Goal: Communication & Community: Answer question/provide support

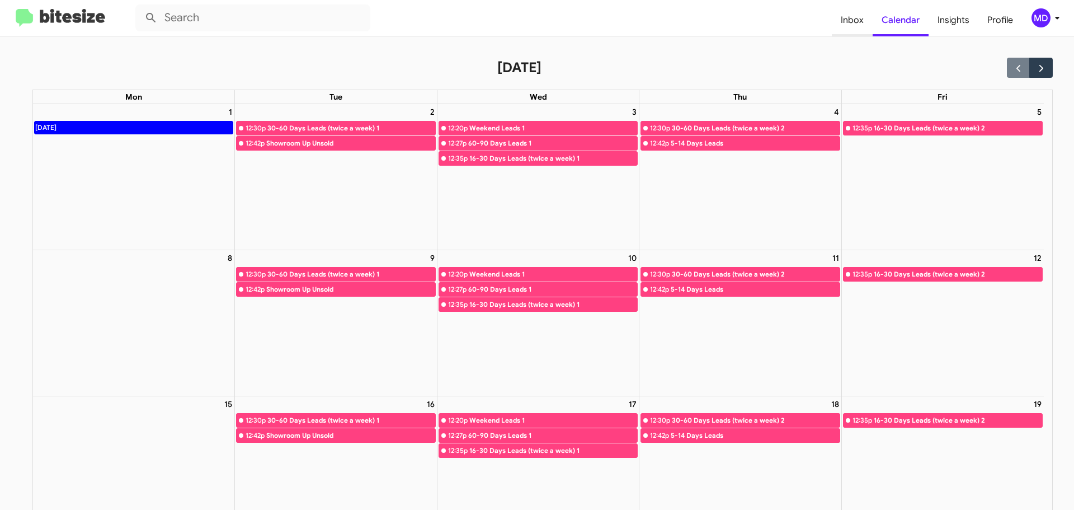
click at [859, 20] on span "Inbox" at bounding box center [852, 20] width 41 height 32
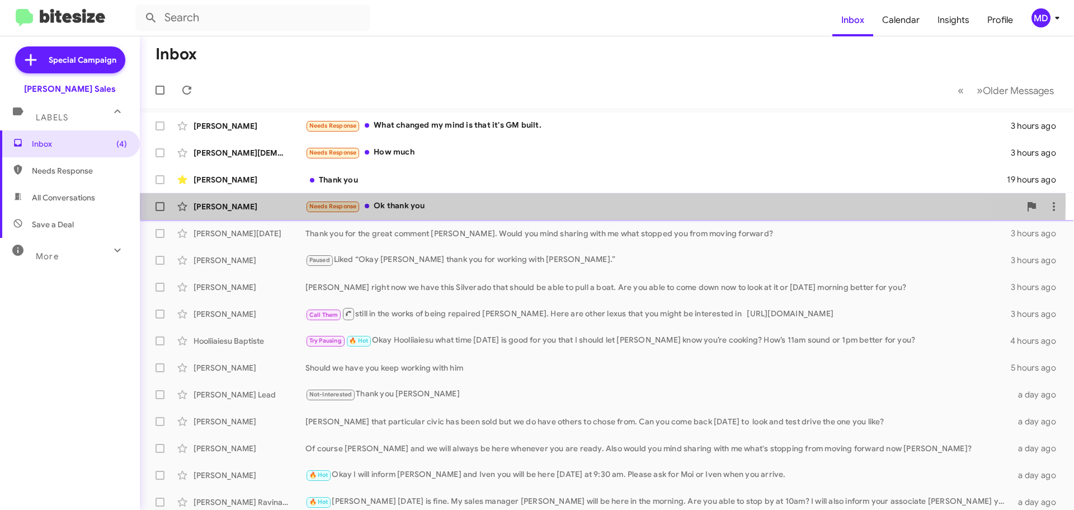
click at [389, 201] on div "Needs Response Ok thank you" at bounding box center [663, 206] width 715 height 13
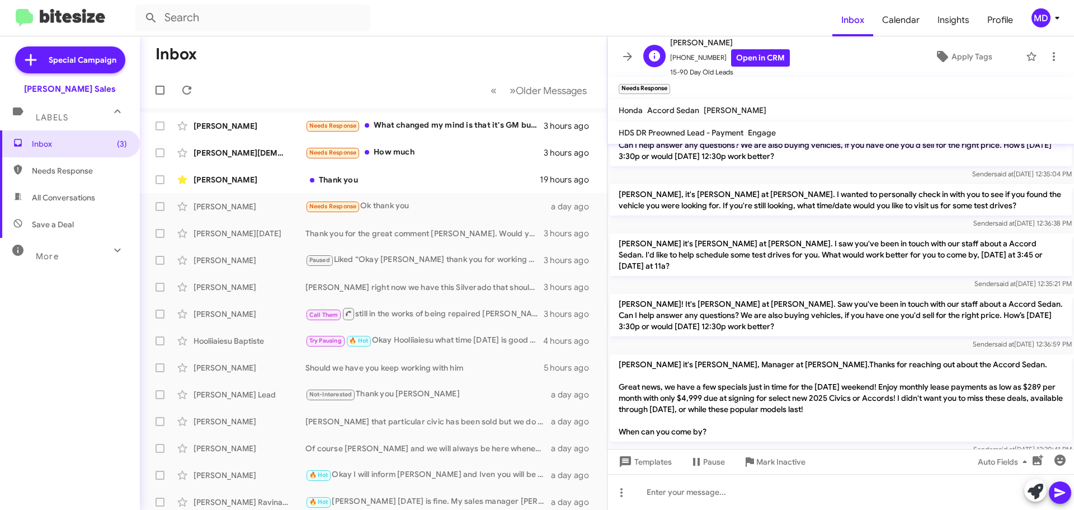
scroll to position [411, 0]
click at [758, 64] on link "Open in CRM" at bounding box center [760, 57] width 59 height 17
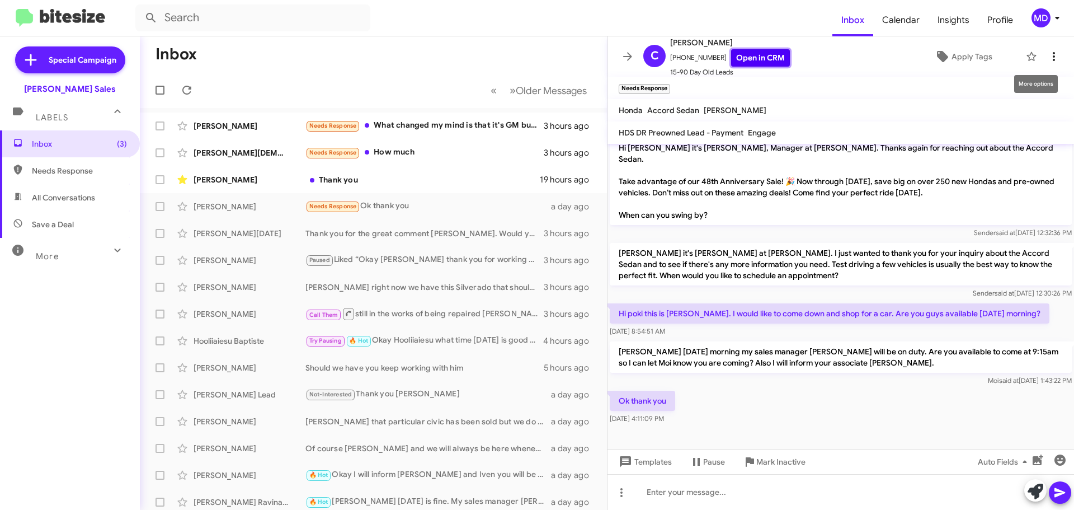
scroll to position [1, 0]
click at [1053, 59] on icon at bounding box center [1054, 55] width 2 height 9
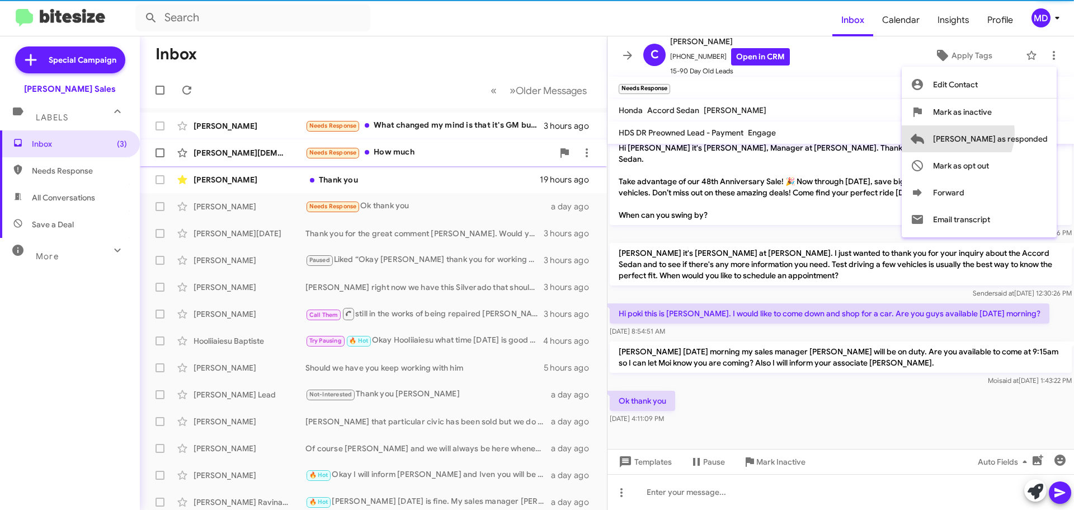
drag, startPoint x: 1001, startPoint y: 133, endPoint x: 974, endPoint y: 140, distance: 28.4
click at [1001, 133] on span "[PERSON_NAME] as responded" at bounding box center [990, 138] width 115 height 27
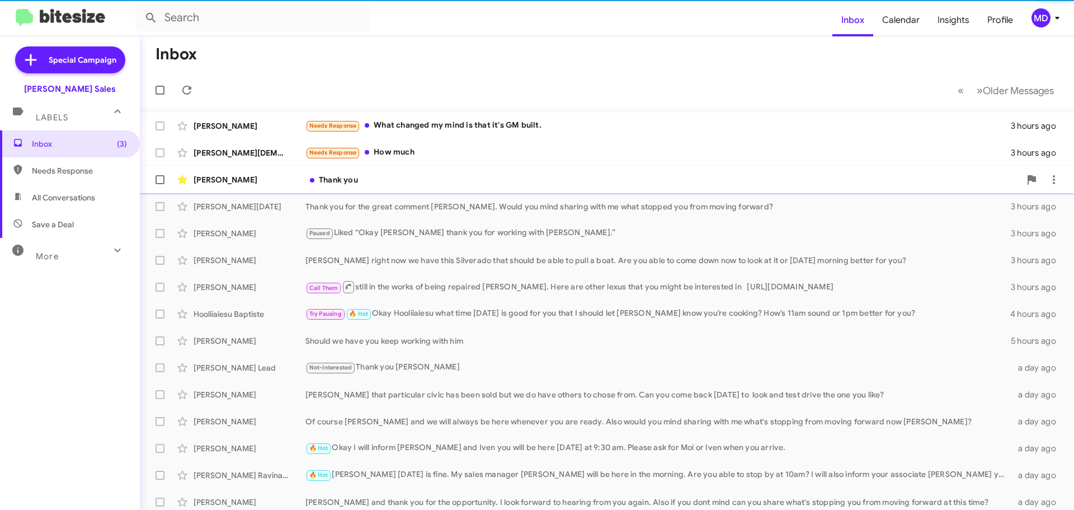
click at [524, 175] on div "Thank you" at bounding box center [663, 179] width 715 height 11
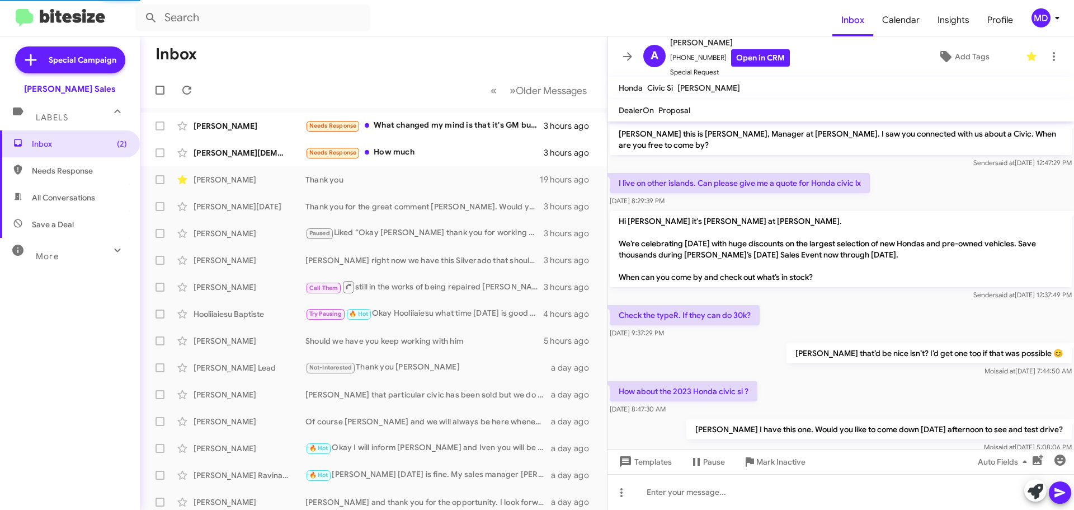
scroll to position [189, 0]
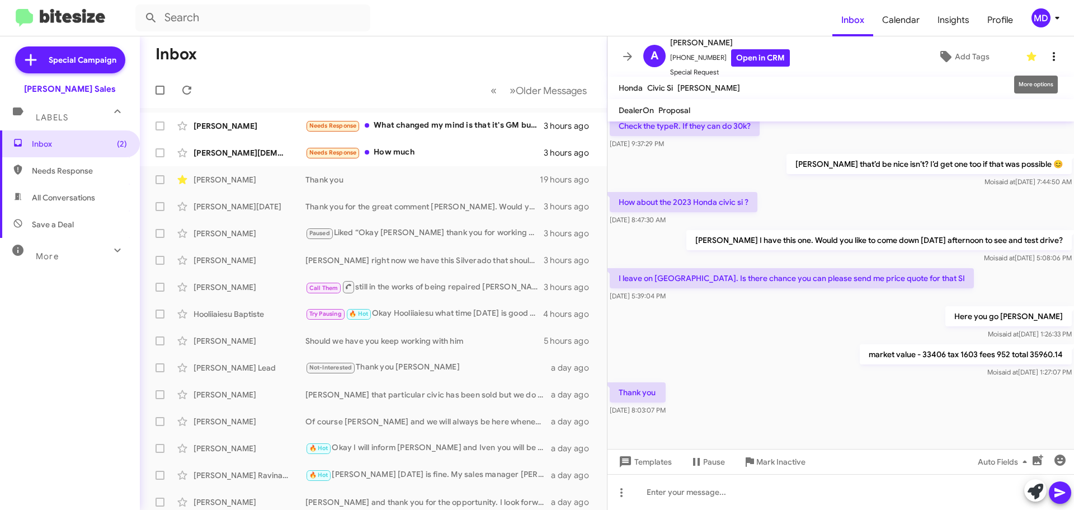
click at [1053, 60] on icon at bounding box center [1054, 56] width 2 height 9
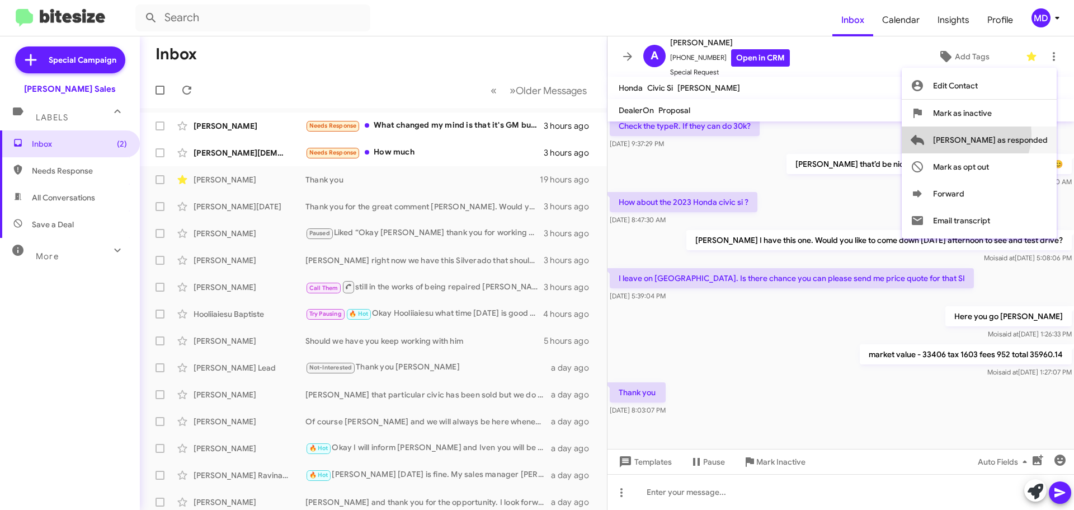
click at [1011, 134] on span "[PERSON_NAME] as responded" at bounding box center [990, 139] width 115 height 27
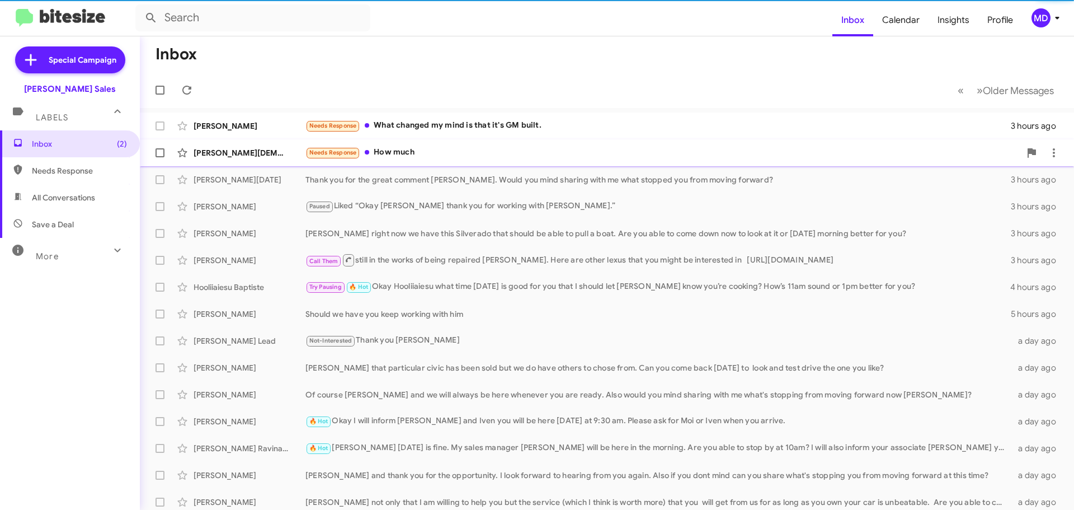
click at [482, 159] on div "Needs Response How much" at bounding box center [663, 152] width 715 height 13
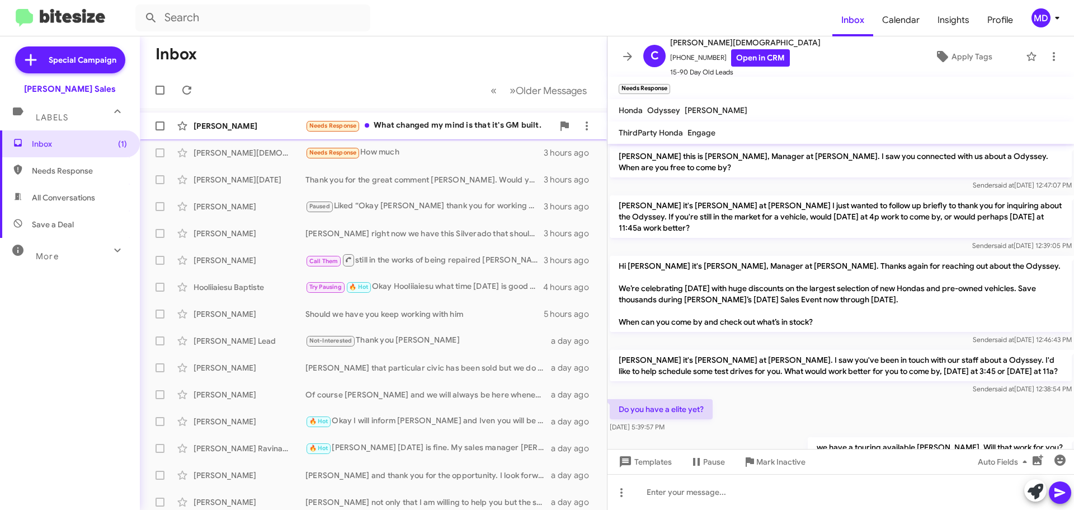
click at [475, 128] on div "Needs Response What changed my mind is that it's GM built." at bounding box center [430, 125] width 248 height 13
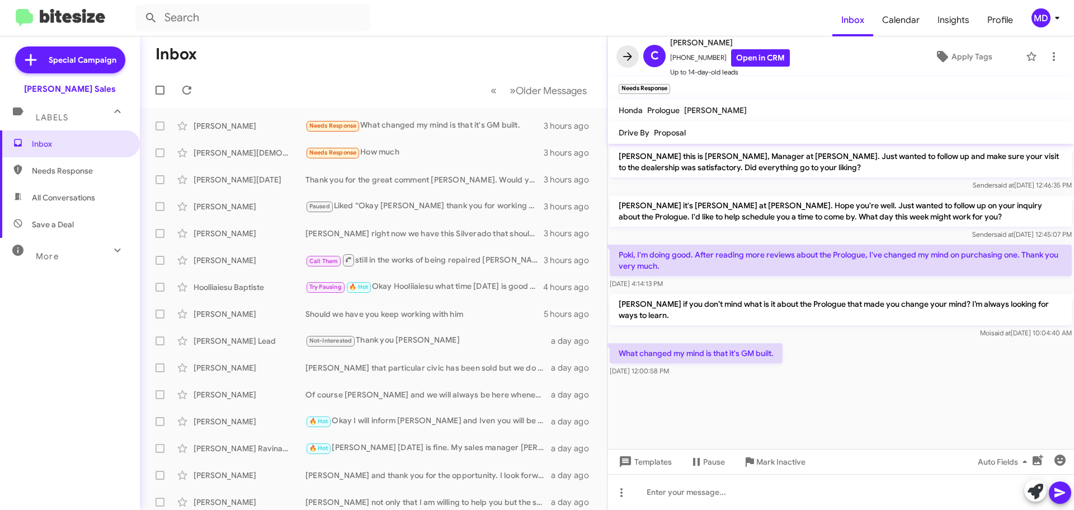
click at [626, 56] on icon at bounding box center [627, 56] width 9 height 8
